Goal: Transaction & Acquisition: Purchase product/service

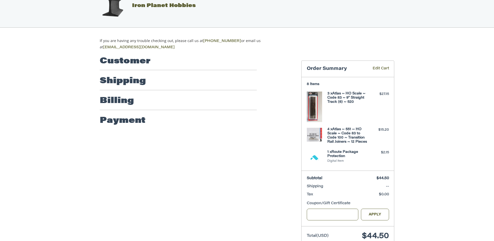
scroll to position [16, 0]
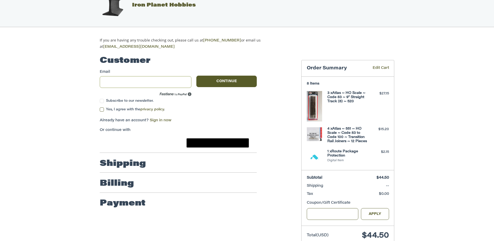
click at [164, 82] on input "Email" at bounding box center [146, 82] width 92 height 12
type input "**********"
click at [224, 81] on button "Continue" at bounding box center [226, 81] width 60 height 11
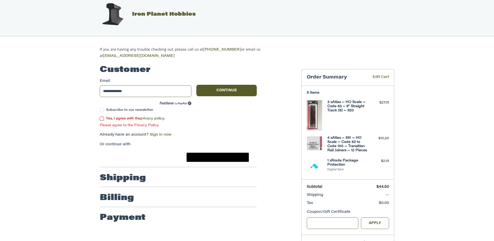
click at [105, 116] on label "Yes, I agree with the privacy policy ." at bounding box center [178, 118] width 157 height 4
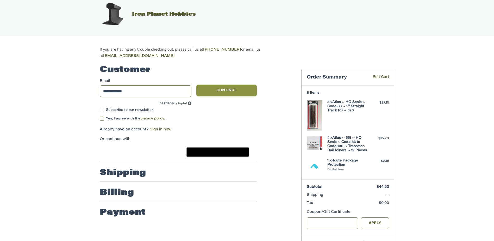
click at [233, 89] on button "Continue" at bounding box center [226, 90] width 60 height 11
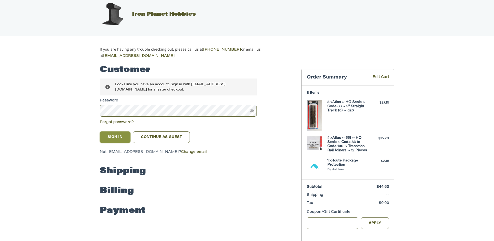
click at [118, 134] on button "Sign In" at bounding box center [115, 136] width 31 height 11
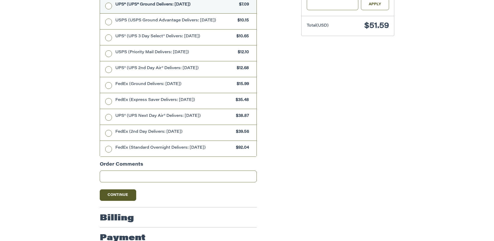
scroll to position [239, 0]
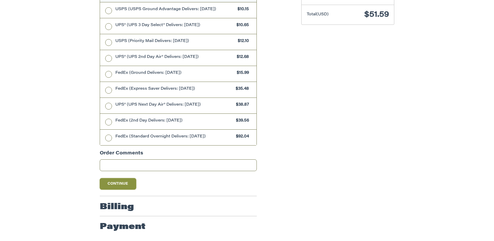
click at [122, 181] on button "Continue" at bounding box center [118, 183] width 36 height 11
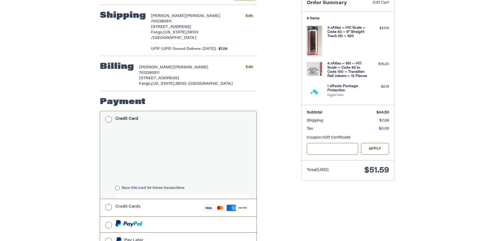
scroll to position [83, 0]
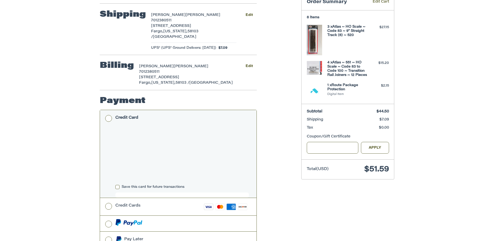
click at [283, 141] on div "Customer [EMAIL_ADDRESS][DOMAIN_NAME] Sign Out Shipping [PERSON_NAME] 701238051…" at bounding box center [197, 142] width 202 height 317
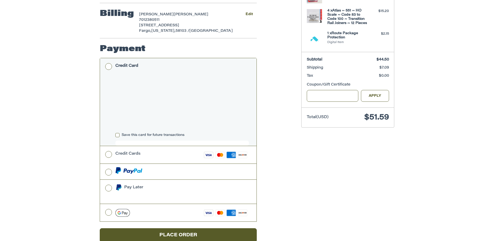
scroll to position [135, 0]
click at [119, 133] on label "Save this card for future transactions" at bounding box center [182, 135] width 134 height 4
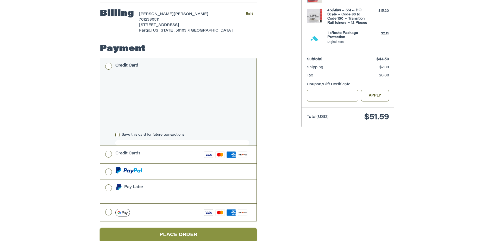
click at [209, 232] on button "Place Order" at bounding box center [178, 235] width 157 height 14
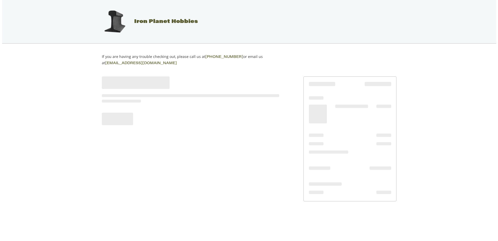
scroll to position [0, 0]
